Goal: Obtain resource: Download file/media

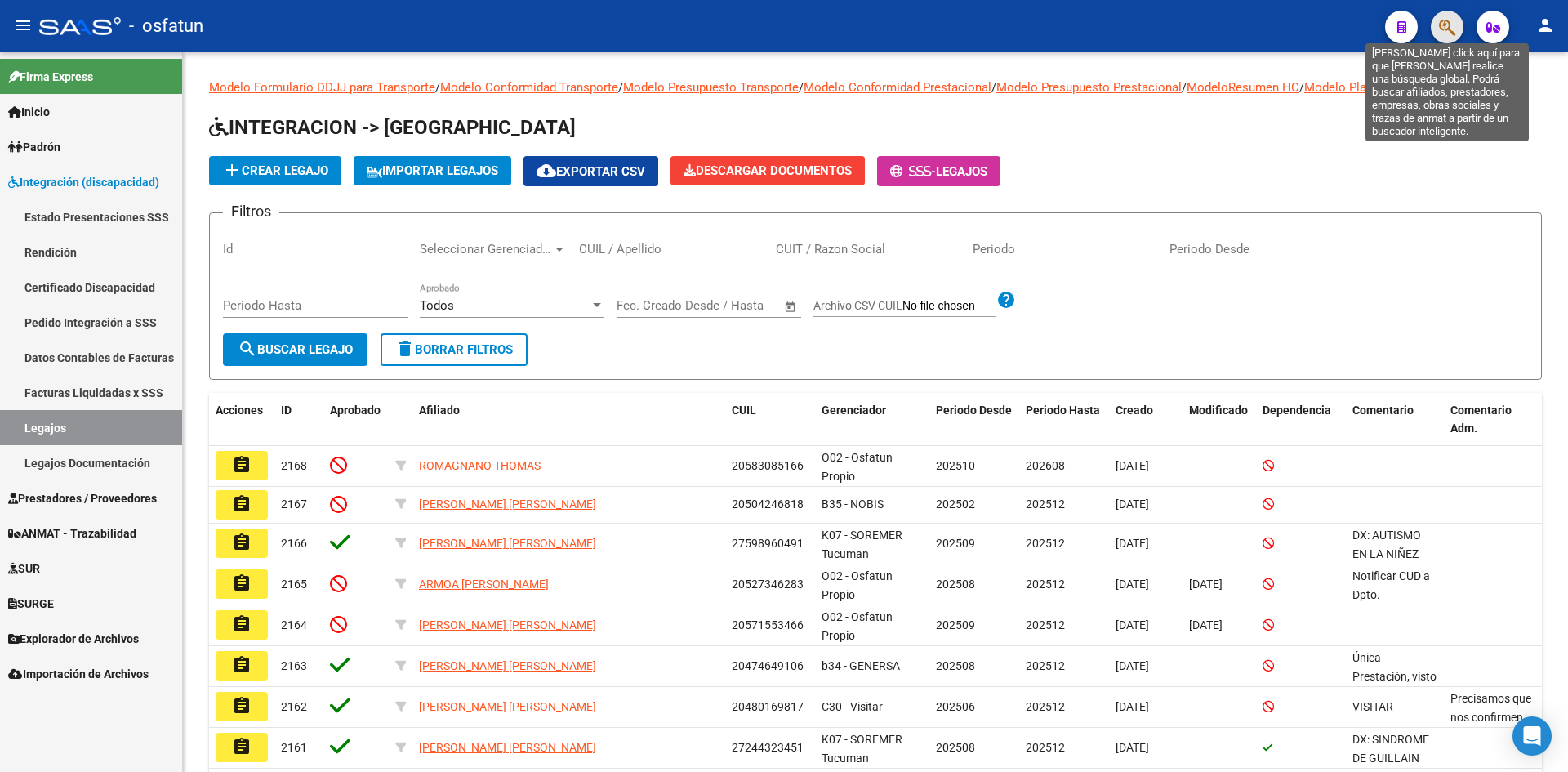
click at [1454, 19] on icon "button" at bounding box center [1448, 28] width 17 height 18
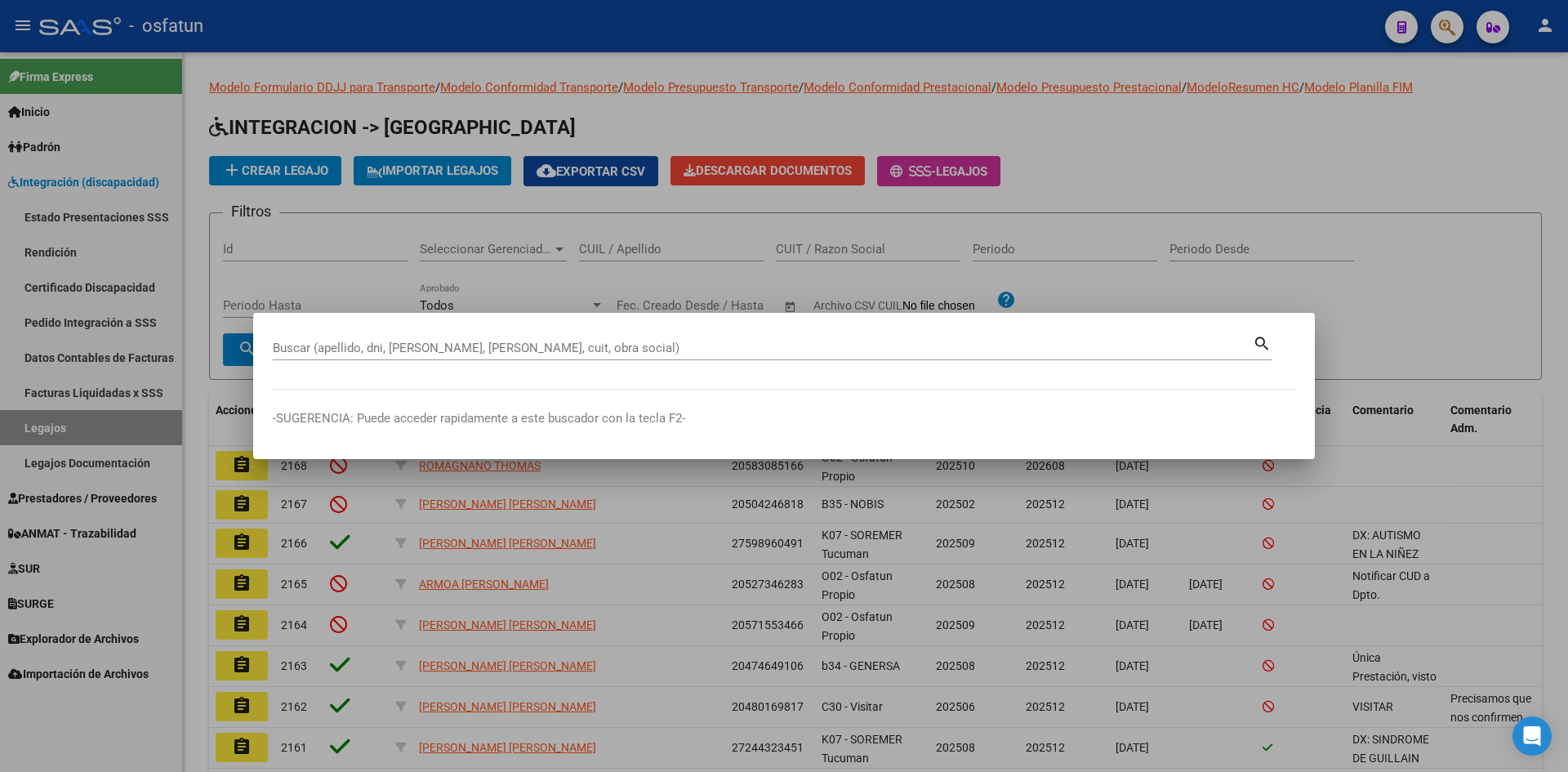
click at [648, 343] on input "Buscar (apellido, dni, [PERSON_NAME], [PERSON_NAME], cuit, obra social)" at bounding box center [762, 348] width 980 height 15
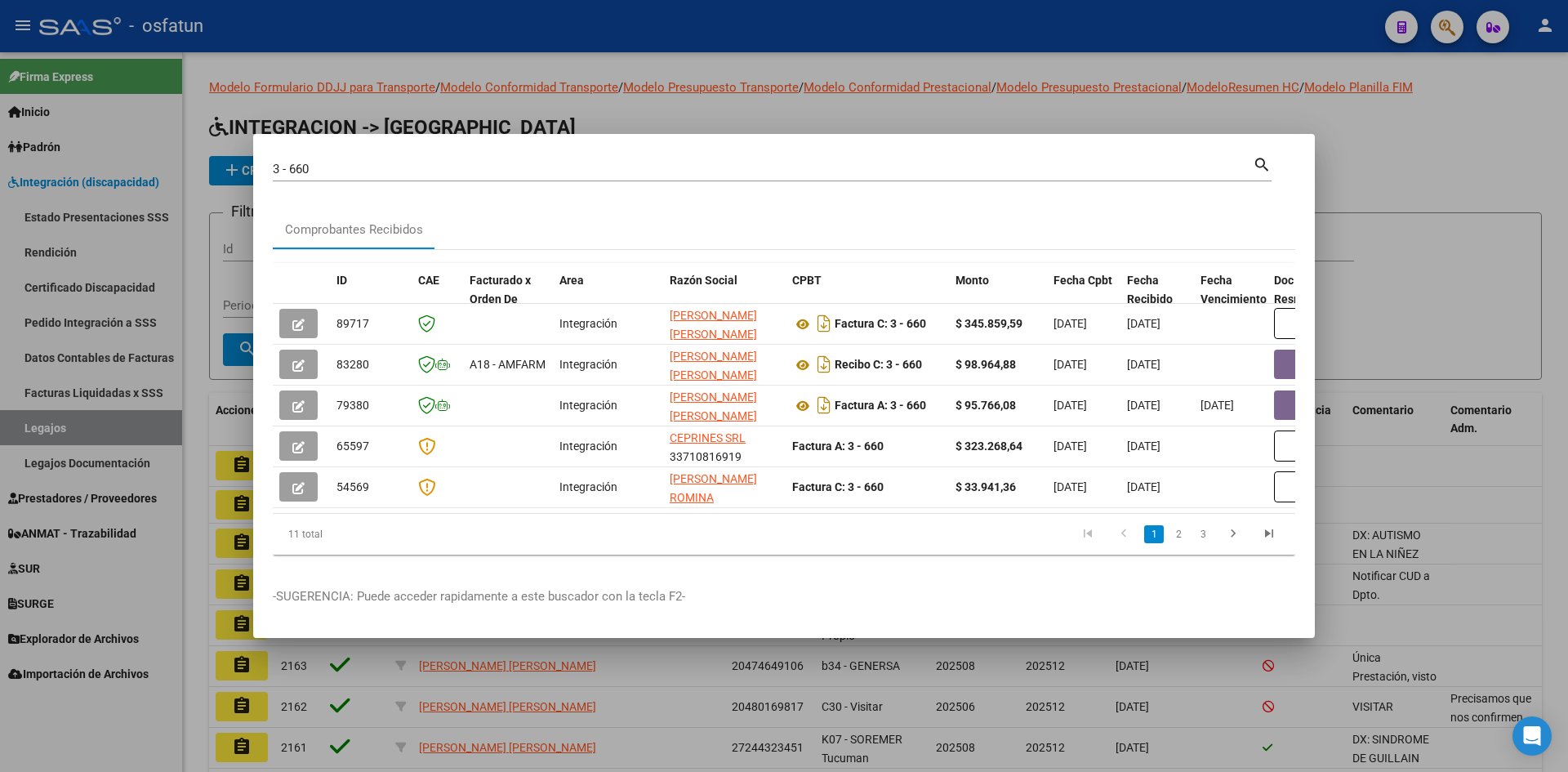
click at [831, 549] on datatable-pager "1 2 3" at bounding box center [885, 534] width 805 height 28
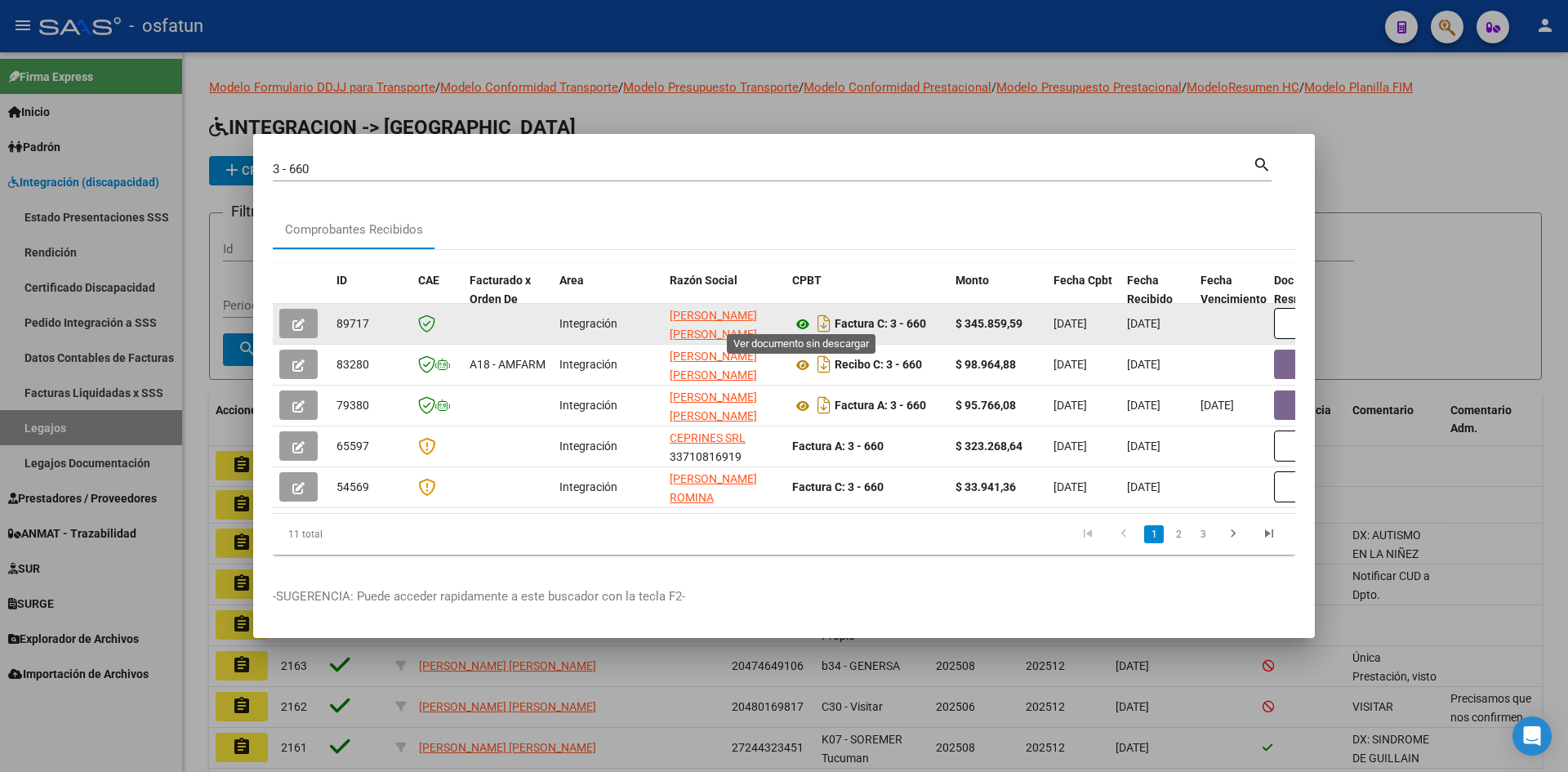
click at [801, 321] on icon at bounding box center [802, 324] width 21 height 19
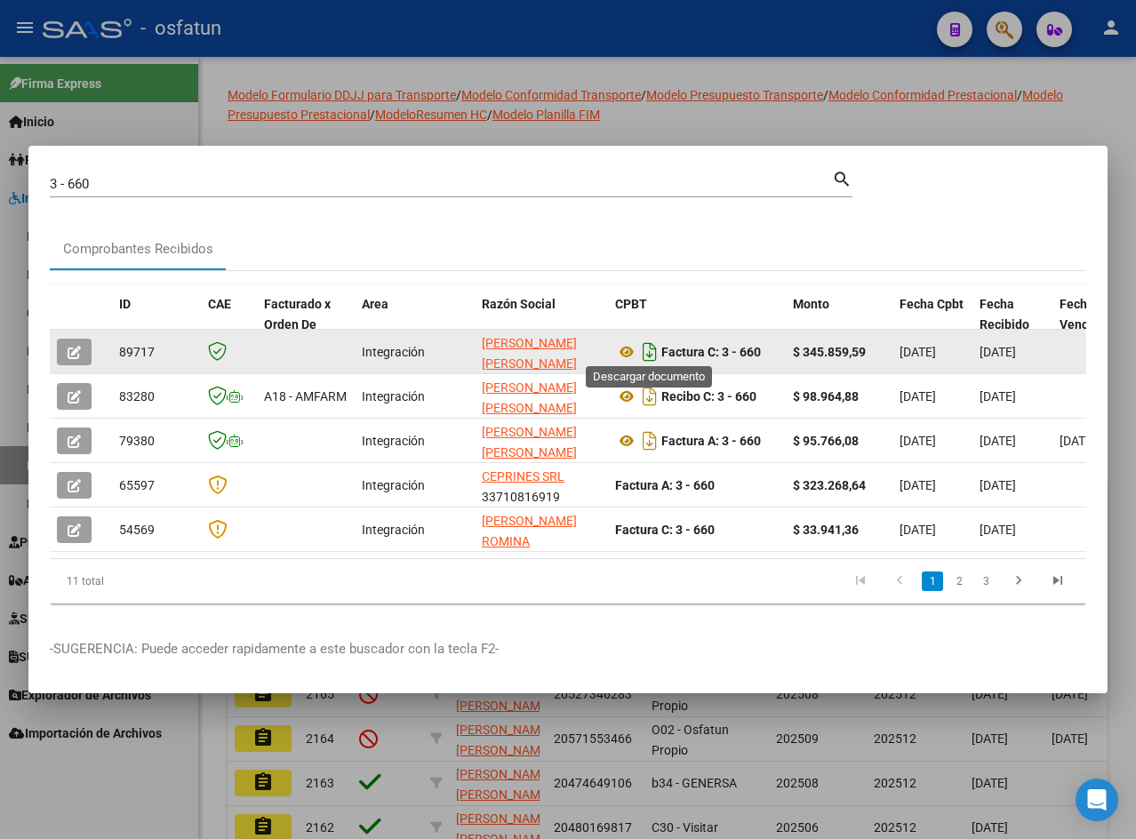
click at [651, 343] on icon "Descargar documento" at bounding box center [649, 352] width 23 height 28
click at [551, 176] on input "3 - 660" at bounding box center [441, 184] width 782 height 16
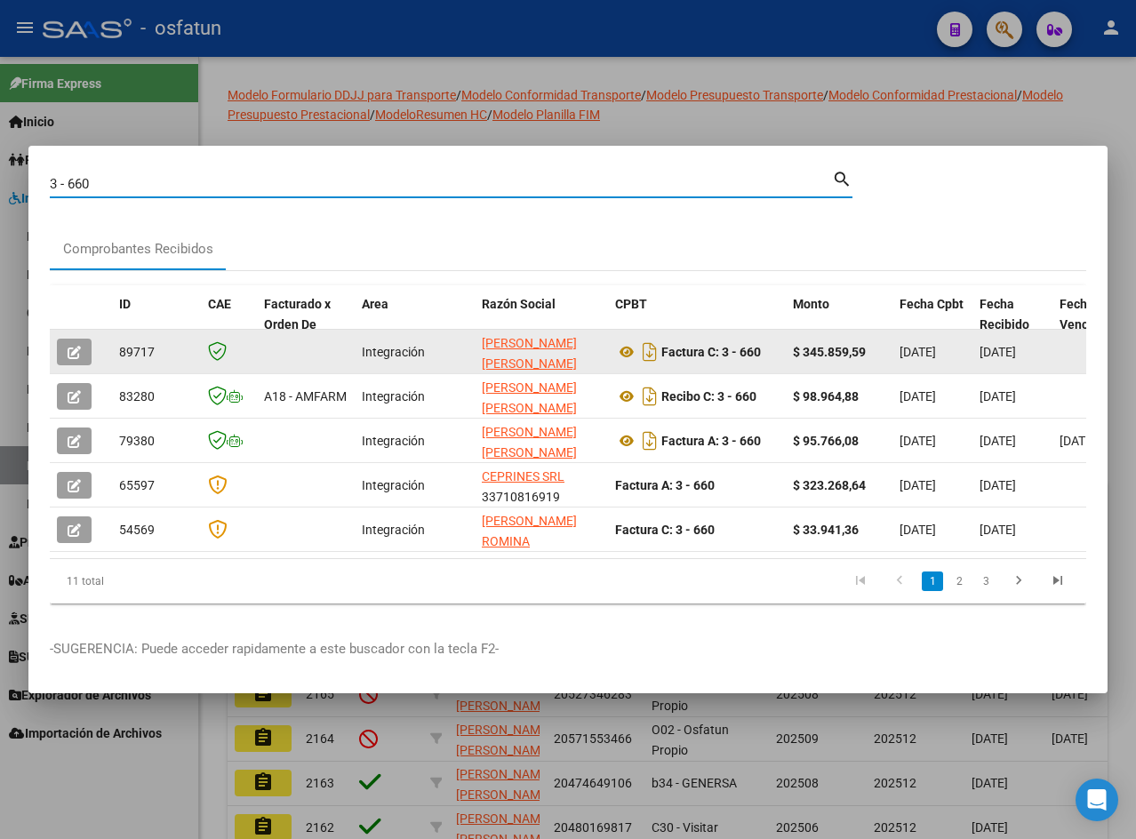
click at [551, 176] on input "3 - 660" at bounding box center [441, 184] width 782 height 16
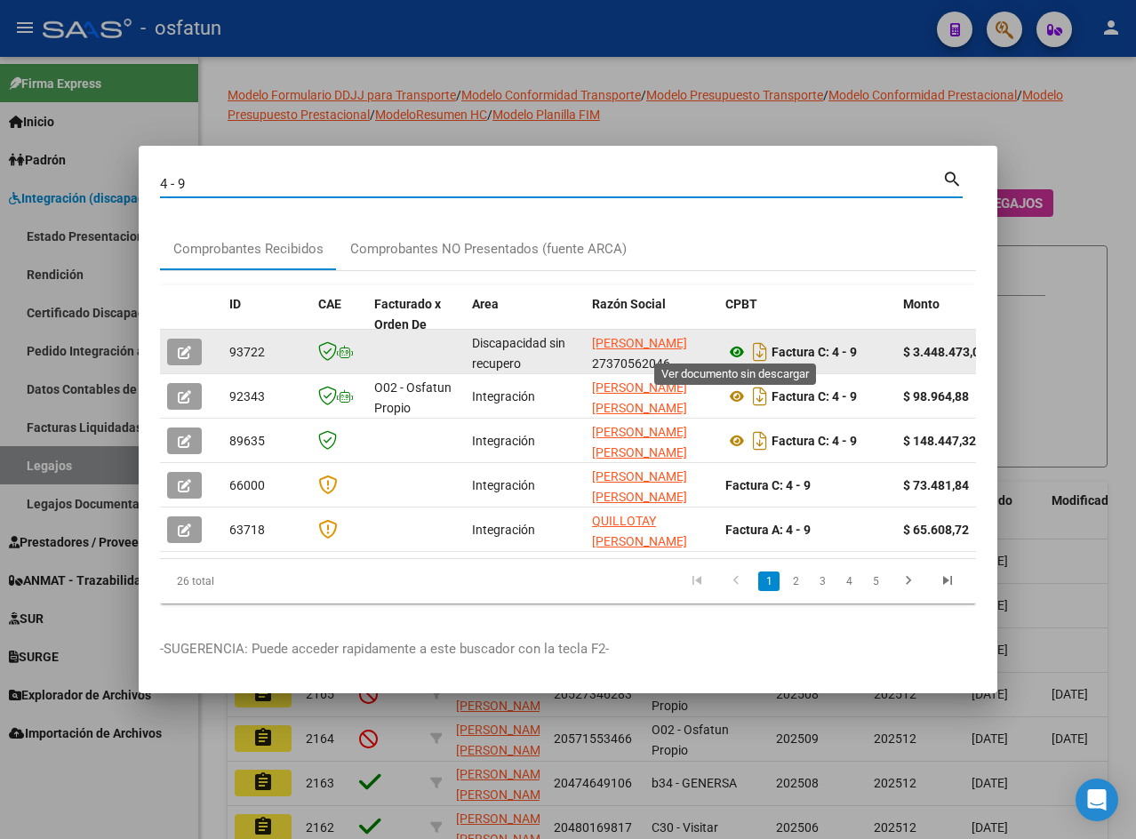
click at [738, 346] on icon at bounding box center [737, 351] width 23 height 21
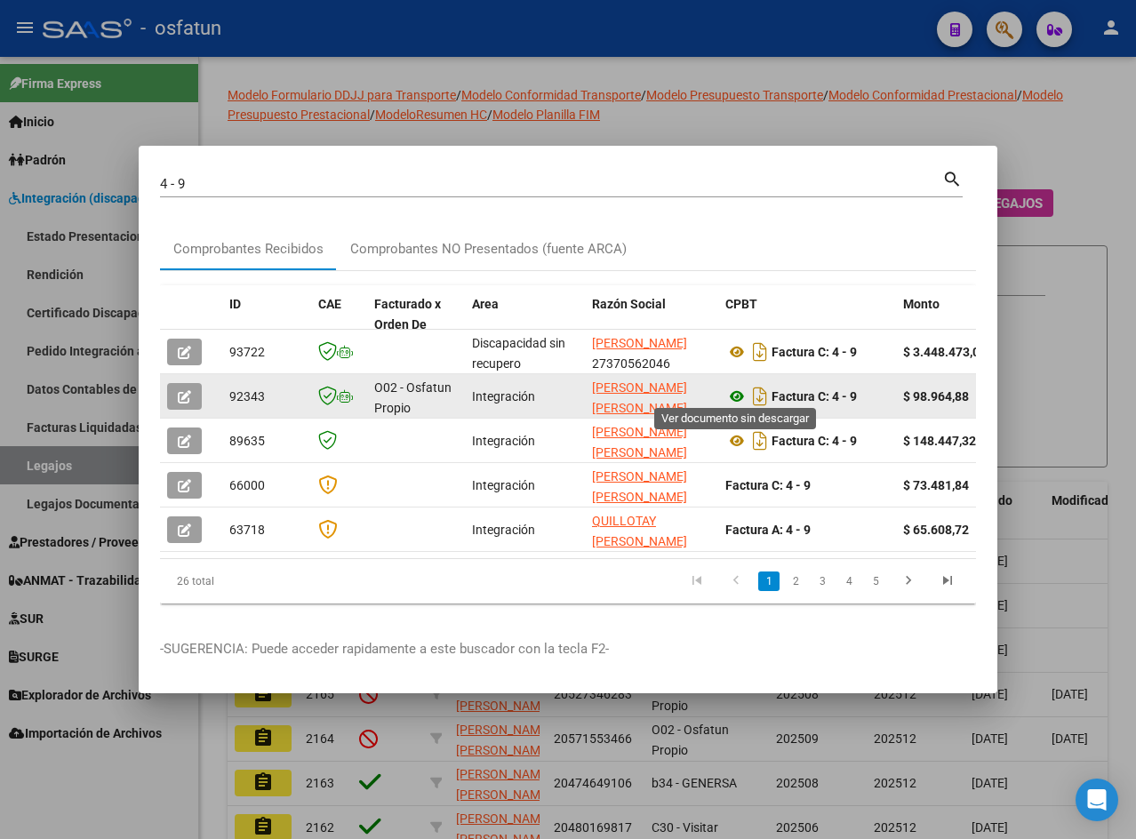
click at [738, 388] on icon at bounding box center [737, 396] width 23 height 21
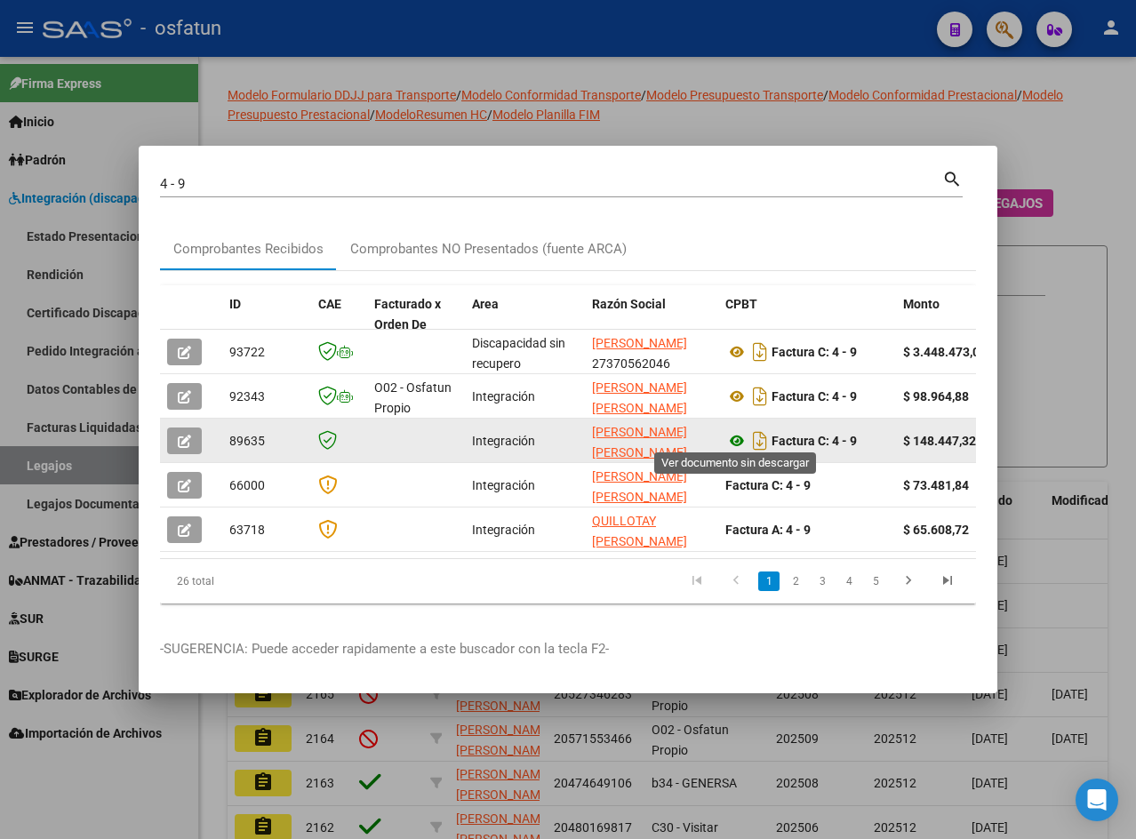
click at [739, 433] on icon at bounding box center [737, 440] width 23 height 21
click at [761, 436] on icon "Descargar documento" at bounding box center [760, 441] width 23 height 28
click at [162, 219] on mat-dialog-content "4 - 9 Buscar (apellido, dni, cuil, nro traspaso, cuit, obra social) search Comp…" at bounding box center [569, 392] width 860 height 451
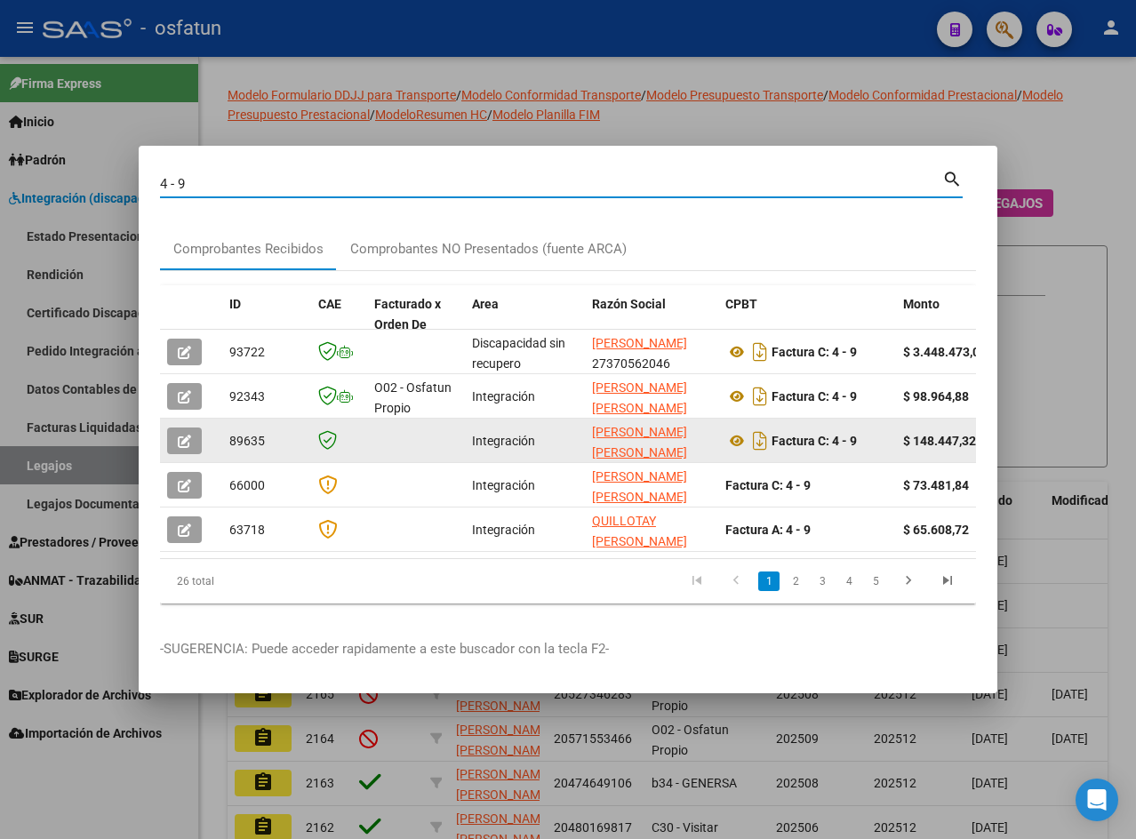
drag, startPoint x: 235, startPoint y: 175, endPoint x: 44, endPoint y: 179, distance: 190.3
click at [44, 179] on div "4 - 9 Buscar (apellido, dni, cuil, nro traspaso, cuit, obra social) search Comp…" at bounding box center [568, 419] width 1136 height 839
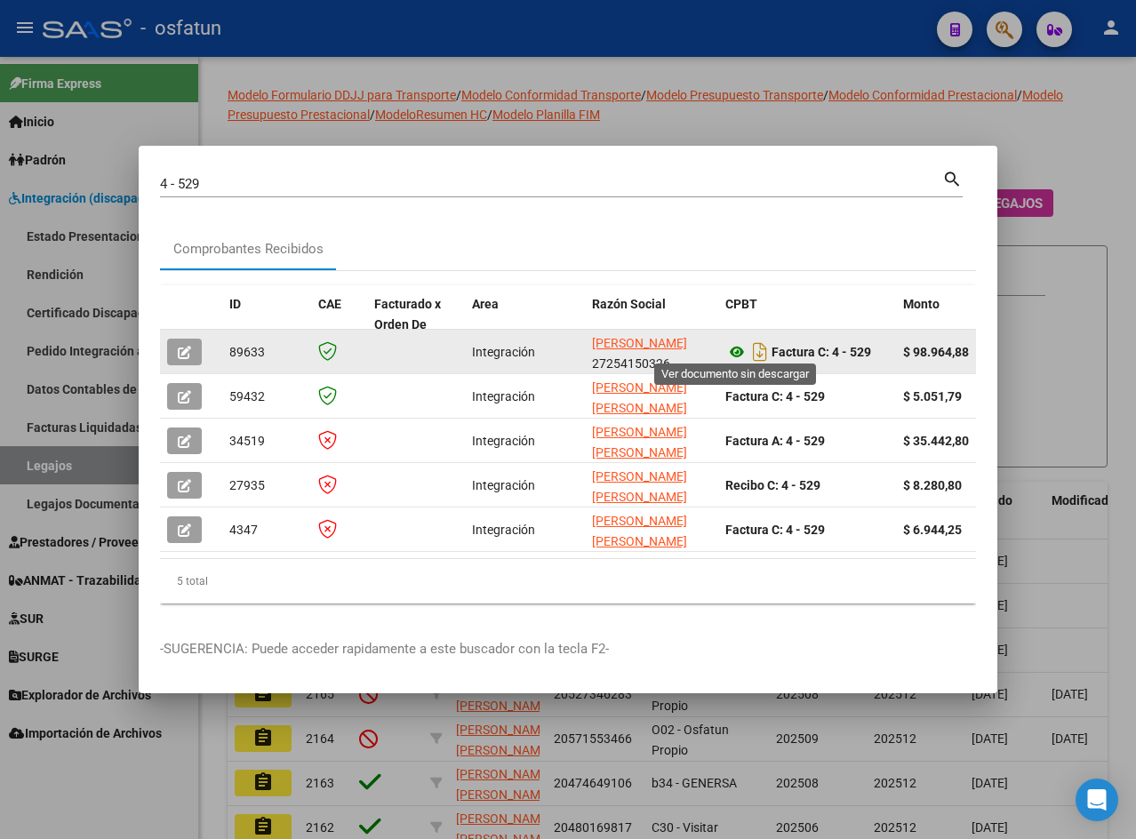
click at [739, 341] on icon at bounding box center [737, 351] width 23 height 21
click at [759, 339] on icon "Descargar documento" at bounding box center [760, 352] width 23 height 28
drag, startPoint x: 150, startPoint y: 152, endPoint x: 160, endPoint y: 156, distance: 10.4
click at [150, 152] on mat-dialog-container "4 - 529 Buscar (apellido, dni, cuil, nro traspaso, cuit, obra social) search Co…" at bounding box center [569, 420] width 860 height 549
drag, startPoint x: 200, startPoint y: 168, endPoint x: 100, endPoint y: 159, distance: 100.9
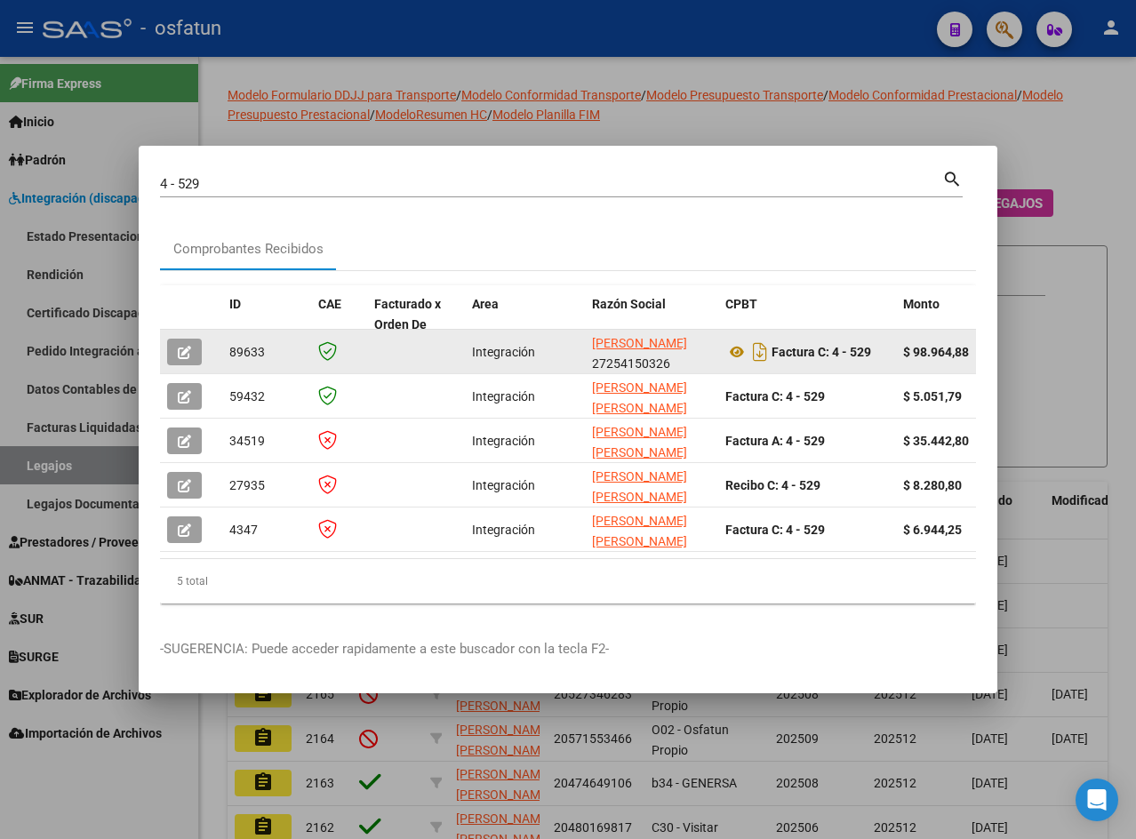
click at [100, 160] on div "4 - 529 Buscar (apellido, dni, cuil, nro traspaso, cuit, obra social) search Co…" at bounding box center [568, 419] width 1136 height 839
click at [203, 184] on input "4 - 529" at bounding box center [551, 184] width 782 height 16
drag, startPoint x: 213, startPoint y: 181, endPoint x: 108, endPoint y: 173, distance: 105.2
click at [108, 173] on div "4 - 529 Buscar (apellido, dni, cuil, nro traspaso, cuit, obra social) search Co…" at bounding box center [568, 419] width 1136 height 839
type input "3 - 211"
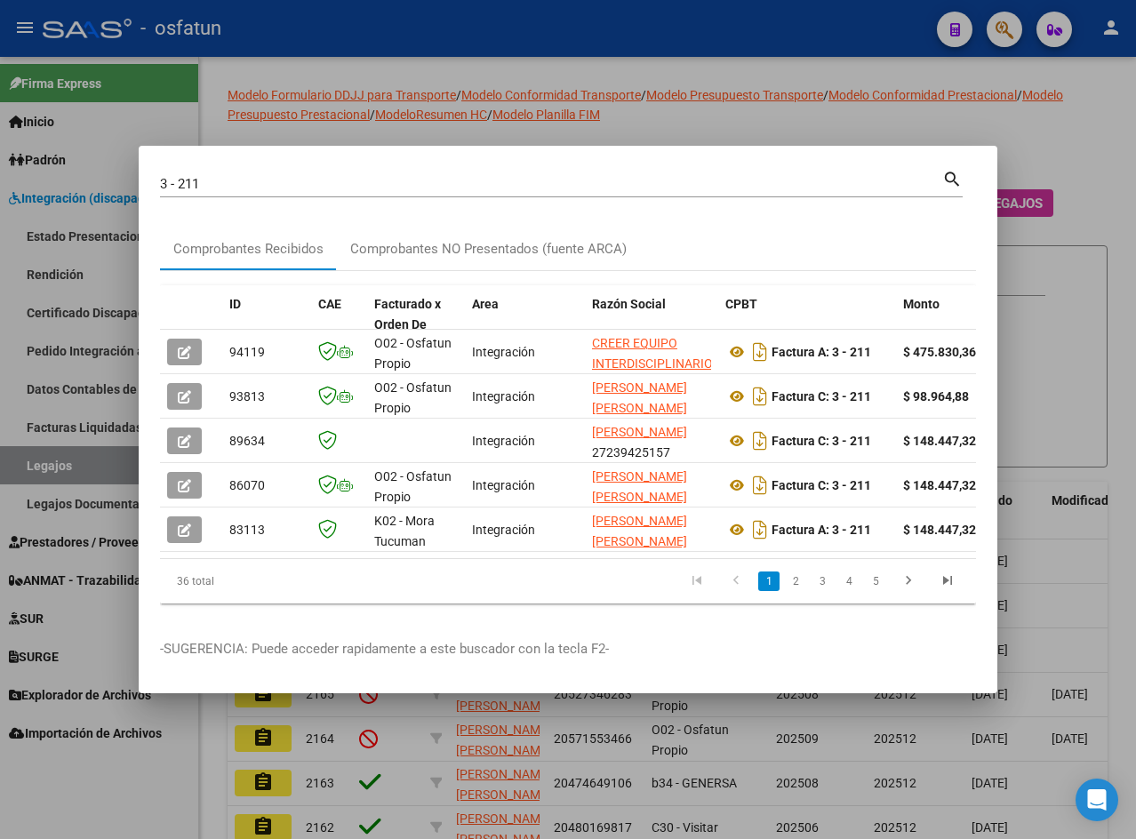
click at [148, 199] on mat-dialog-content "3 - 211 Buscar (apellido, dni, cuil, nro traspaso, cuit, obra social) search Co…" at bounding box center [569, 392] width 860 height 451
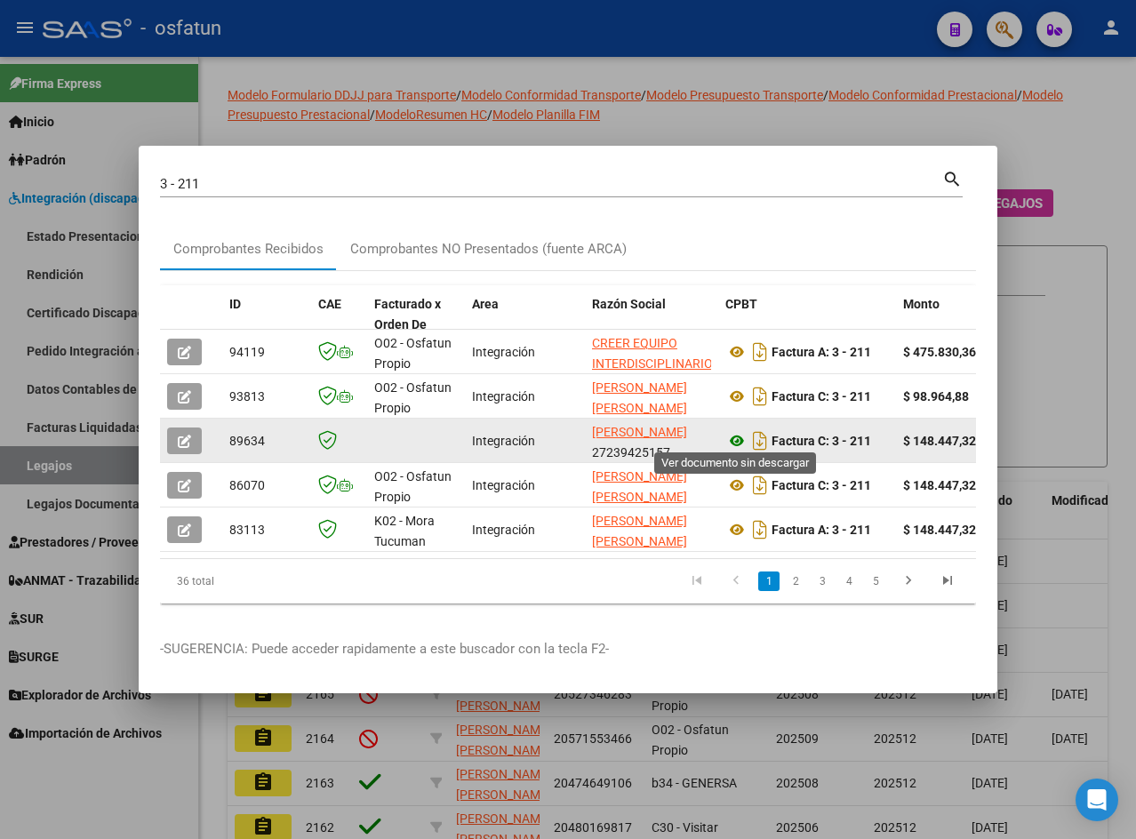
click at [737, 432] on icon at bounding box center [737, 440] width 23 height 21
click at [759, 437] on icon "Descargar documento" at bounding box center [760, 441] width 23 height 28
click at [503, 69] on div at bounding box center [568, 419] width 1136 height 839
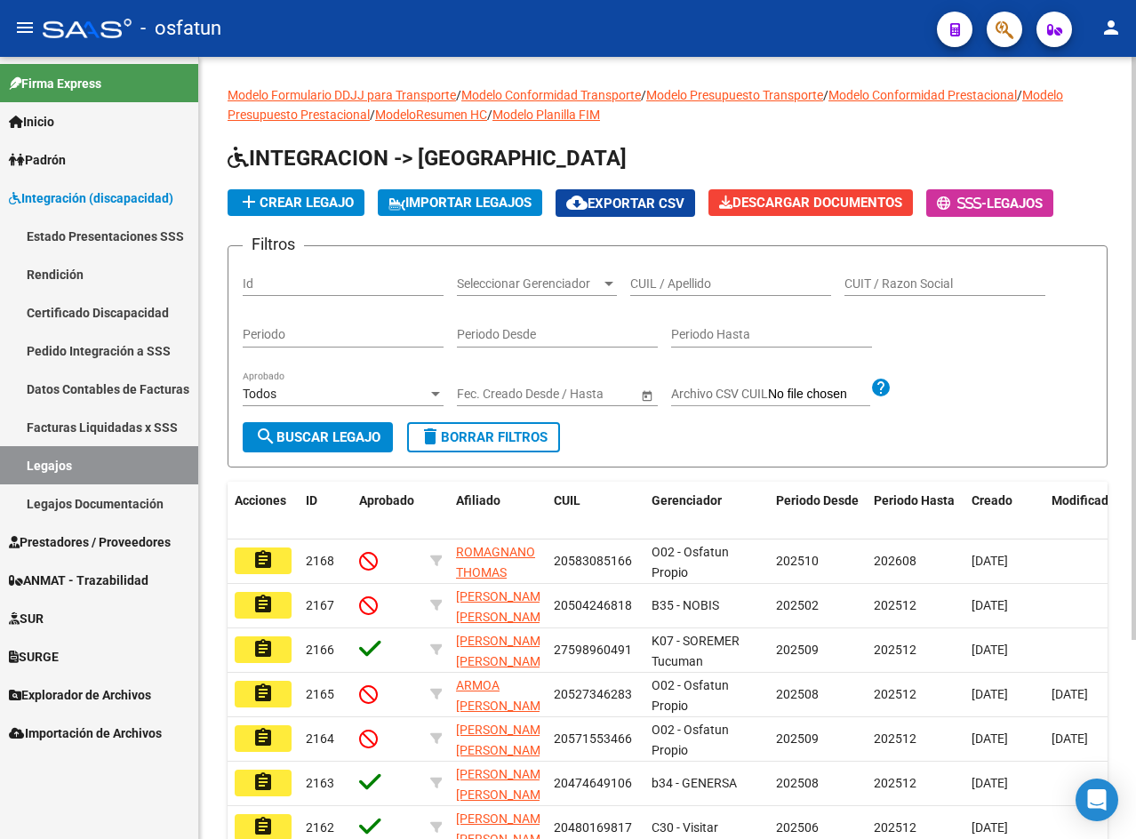
drag, startPoint x: 635, startPoint y: 447, endPoint x: 355, endPoint y: 290, distance: 321.3
click at [635, 447] on form "Filtros Id Seleccionar Gerenciador Seleccionar Gerenciador CUIL / Apellido CUIT…" at bounding box center [668, 356] width 880 height 222
click at [18, 32] on mat-icon "menu" at bounding box center [24, 27] width 21 height 21
